Goal: Communication & Community: Answer question/provide support

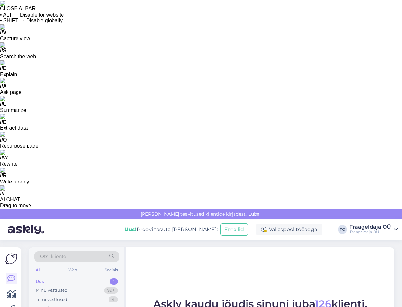
click at [65, 277] on div "Uus 1" at bounding box center [76, 281] width 85 height 9
click at [65, 287] on div "Minu vestlused" at bounding box center [52, 290] width 32 height 6
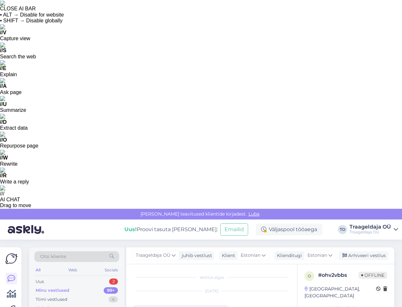
scroll to position [67, 0]
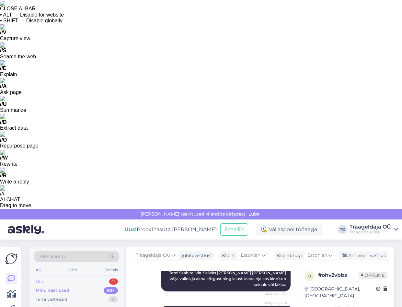
click at [61, 277] on div "Uus 2" at bounding box center [76, 281] width 85 height 9
click at [72, 277] on div "Uus 2" at bounding box center [76, 281] width 85 height 9
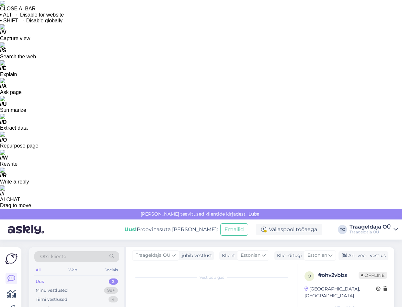
scroll to position [0, 0]
click at [190, 307] on link "[URL][DOMAIN_NAME]" at bounding box center [206, 311] width 45 height 5
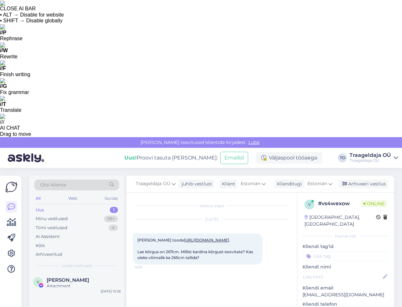
type textarea "Tere! On ikka võimalik antud kardinat tellida ka kõrgusega 265cm. Kas kardin lä…"
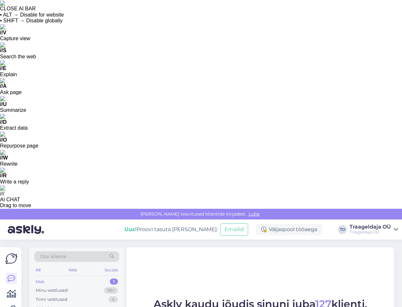
click at [78, 277] on div "Uus 1" at bounding box center [76, 281] width 85 height 9
click at [77, 286] on div "Minu vestlused 99+" at bounding box center [76, 290] width 85 height 9
